Goal: Task Accomplishment & Management: Use online tool/utility

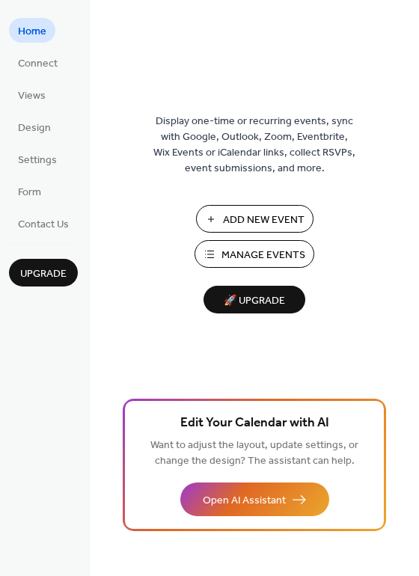
click at [253, 262] on span "Manage Events" at bounding box center [263, 256] width 84 height 16
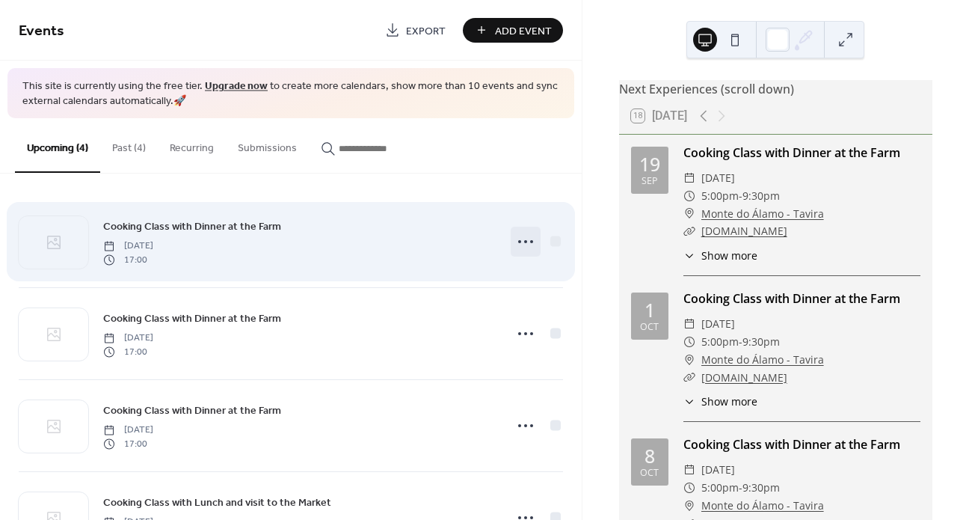
click at [534, 246] on div at bounding box center [526, 242] width 30 height 30
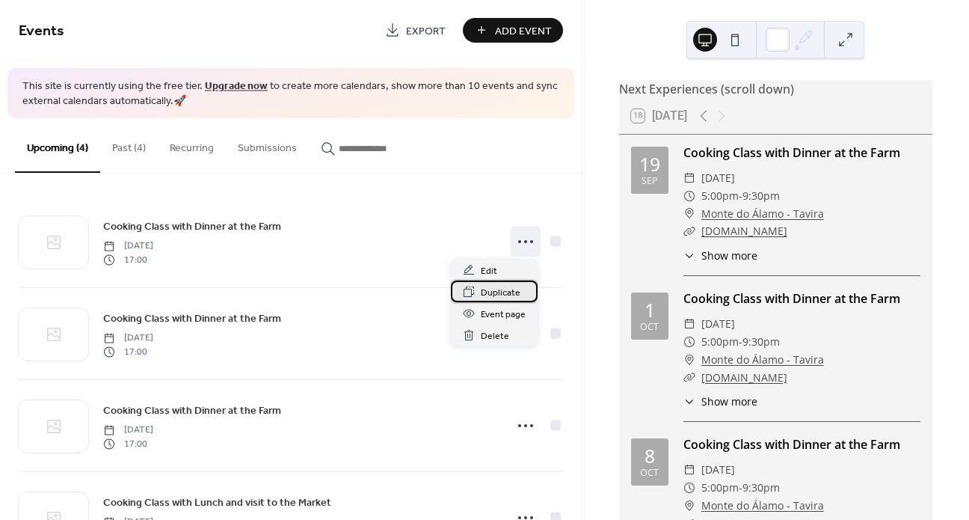
click at [514, 295] on span "Duplicate" at bounding box center [501, 293] width 40 height 16
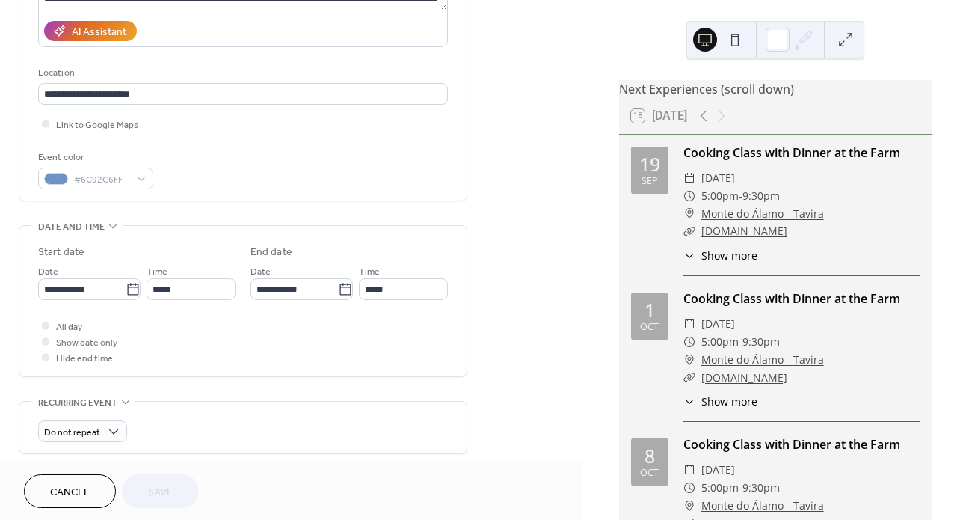
scroll to position [269, 0]
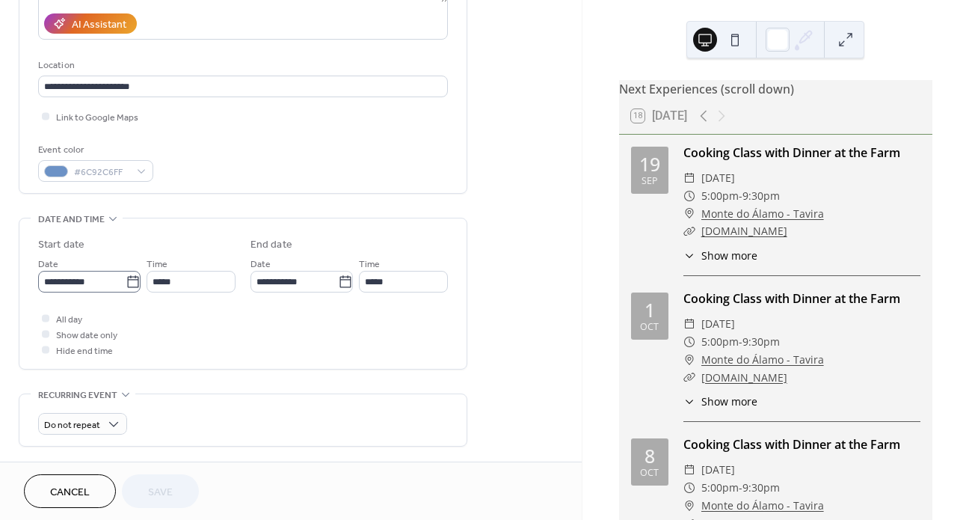
click at [127, 283] on icon at bounding box center [132, 281] width 11 height 12
click at [126, 283] on input "**********" at bounding box center [82, 282] width 88 height 22
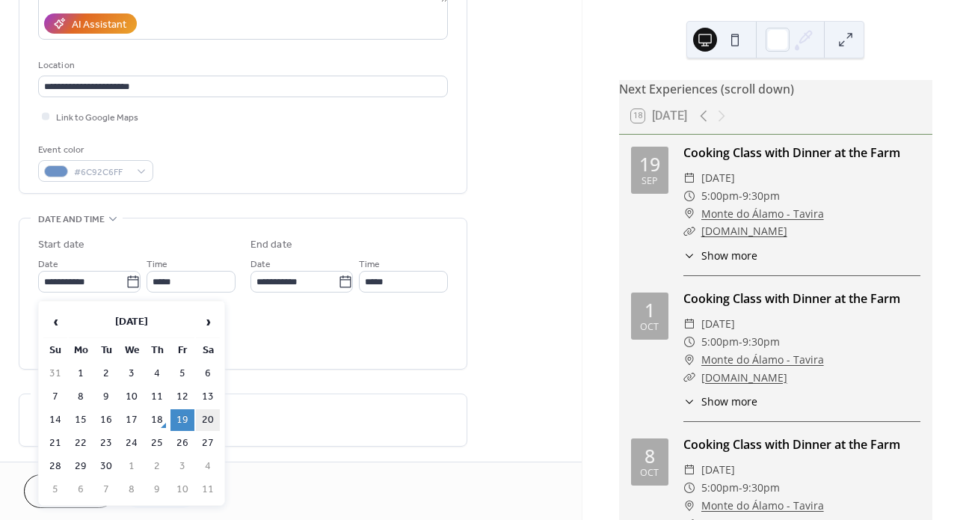
click at [207, 420] on td "20" at bounding box center [208, 420] width 24 height 22
type input "**********"
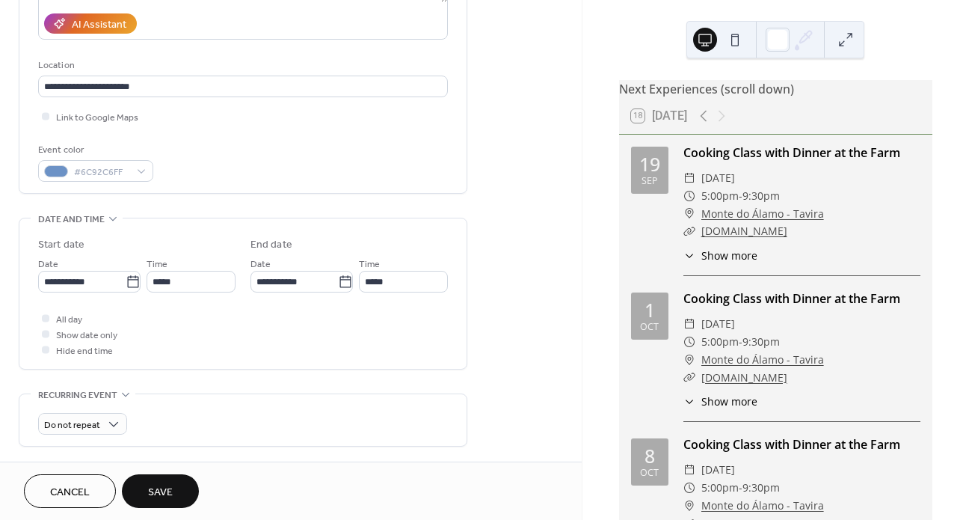
click at [167, 496] on span "Save" at bounding box center [160, 493] width 25 height 16
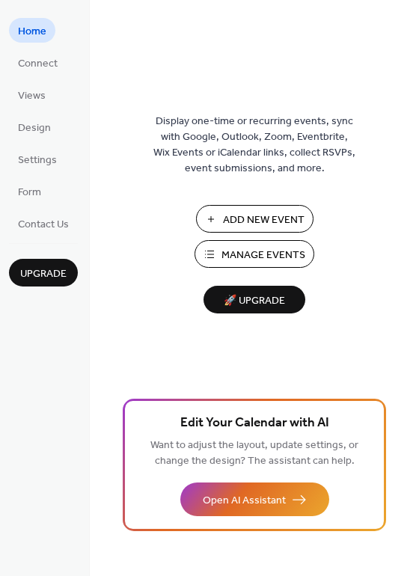
click at [280, 254] on span "Manage Events" at bounding box center [263, 256] width 84 height 16
click at [269, 254] on span "Manage Events" at bounding box center [263, 256] width 84 height 16
